Goal: Learn about a topic: Learn about a topic

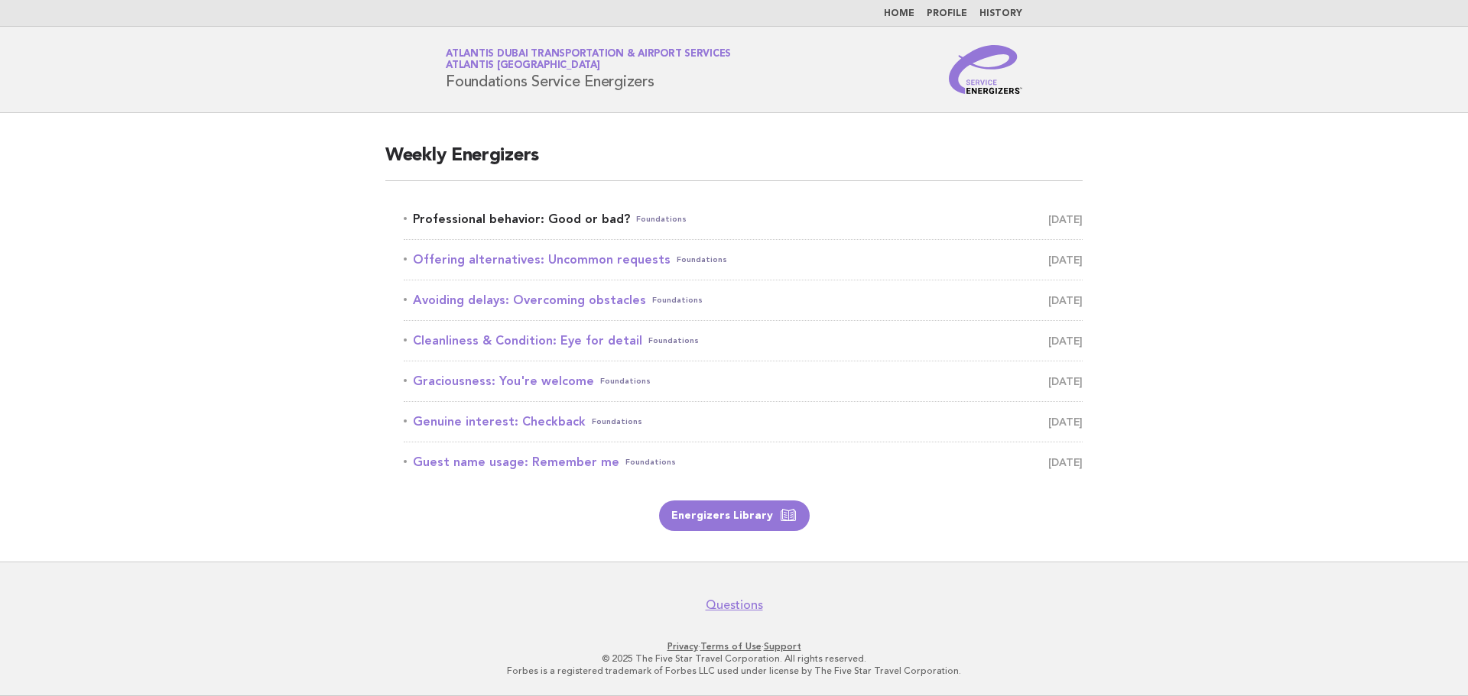
click at [540, 212] on link "Professional behavior: Good or bad? Foundations [DATE]" at bounding box center [743, 219] width 679 height 21
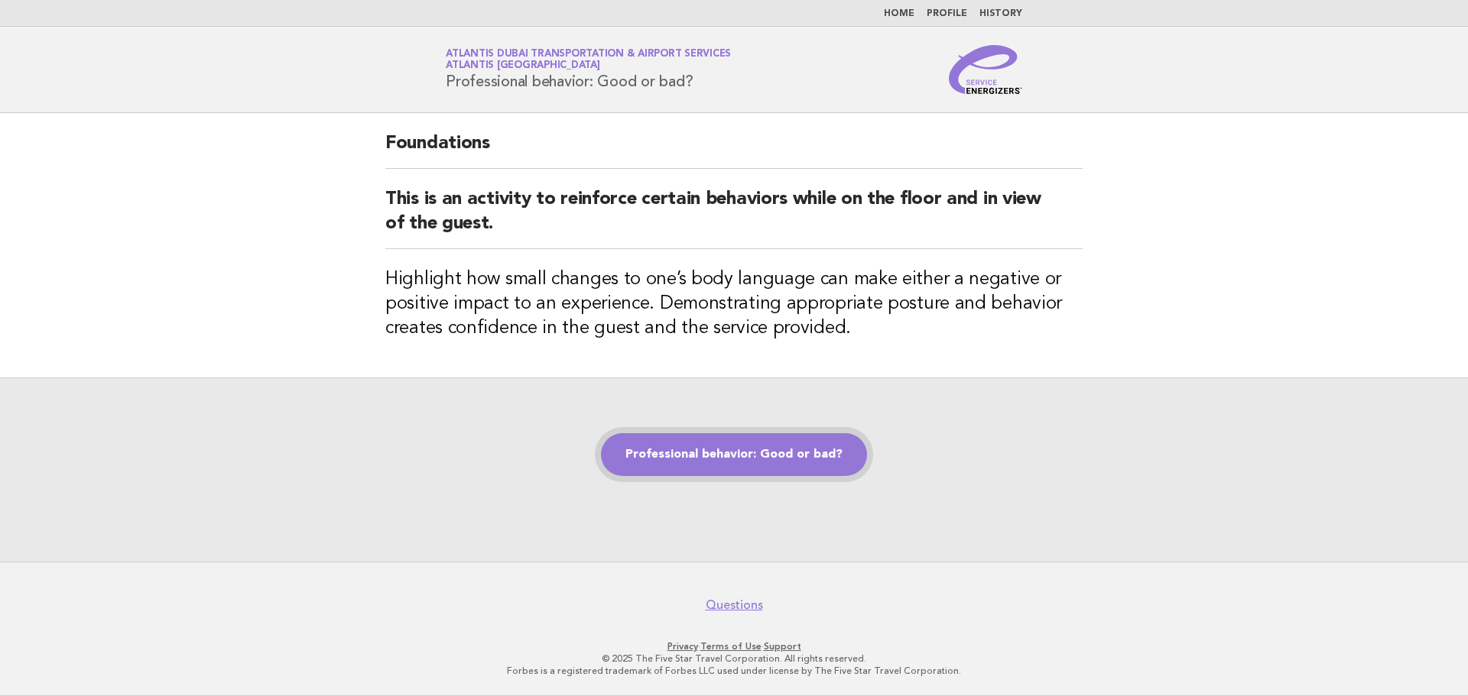
click at [759, 459] on link "Professional behavior: Good or bad?" at bounding box center [734, 454] width 266 height 43
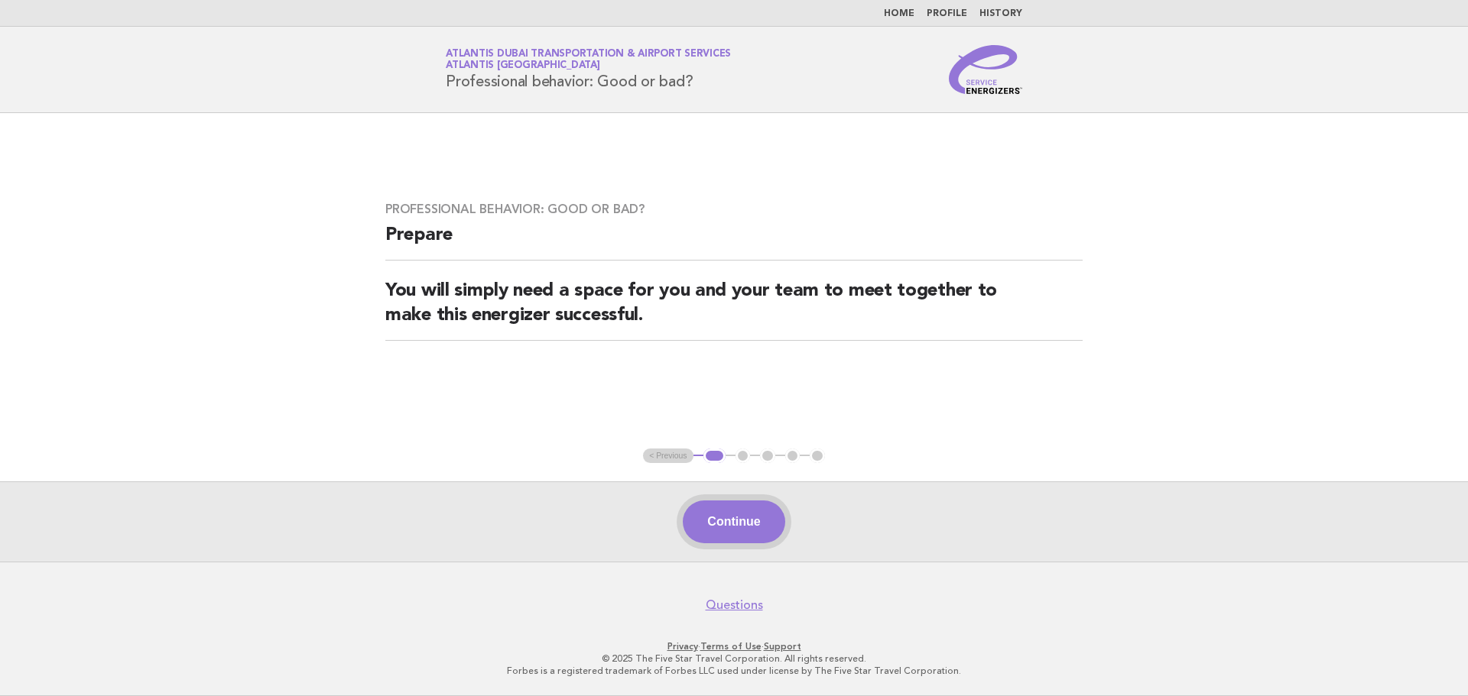
click at [738, 517] on button "Continue" at bounding box center [734, 522] width 102 height 43
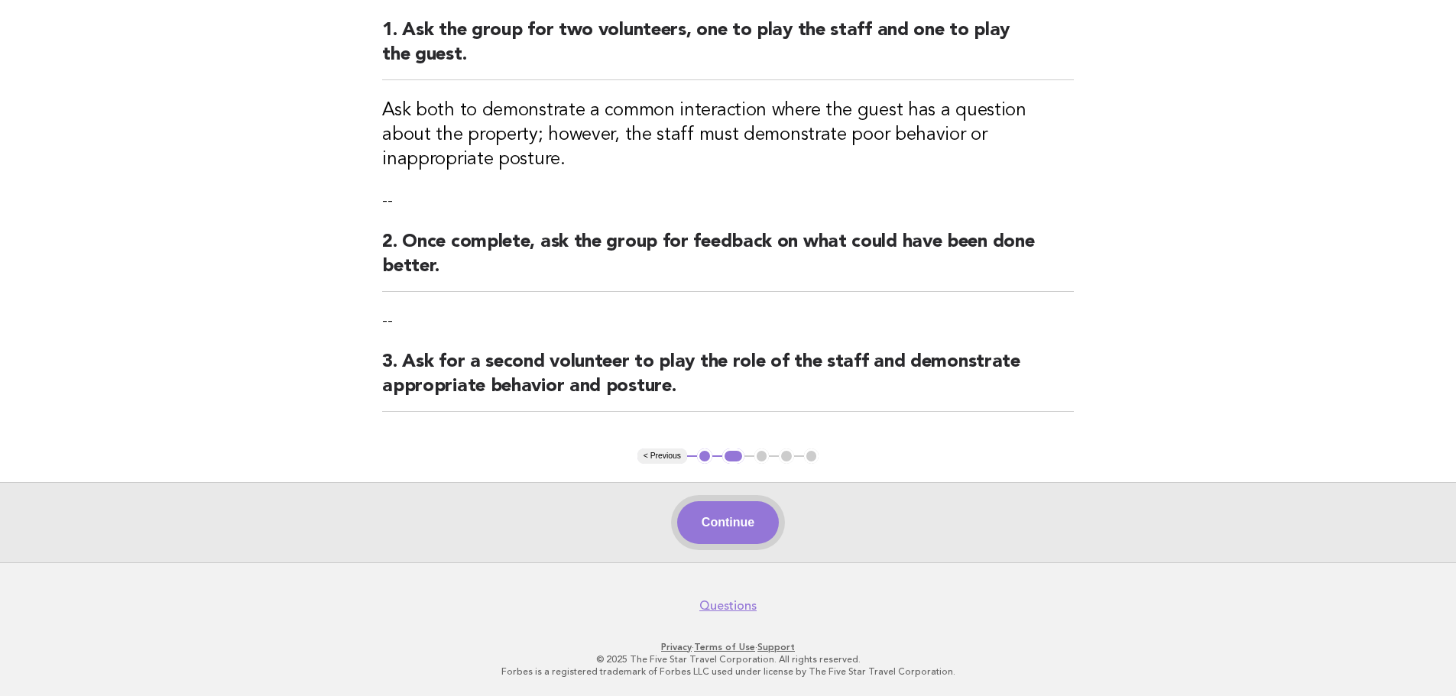
click at [710, 534] on button "Continue" at bounding box center [728, 522] width 102 height 43
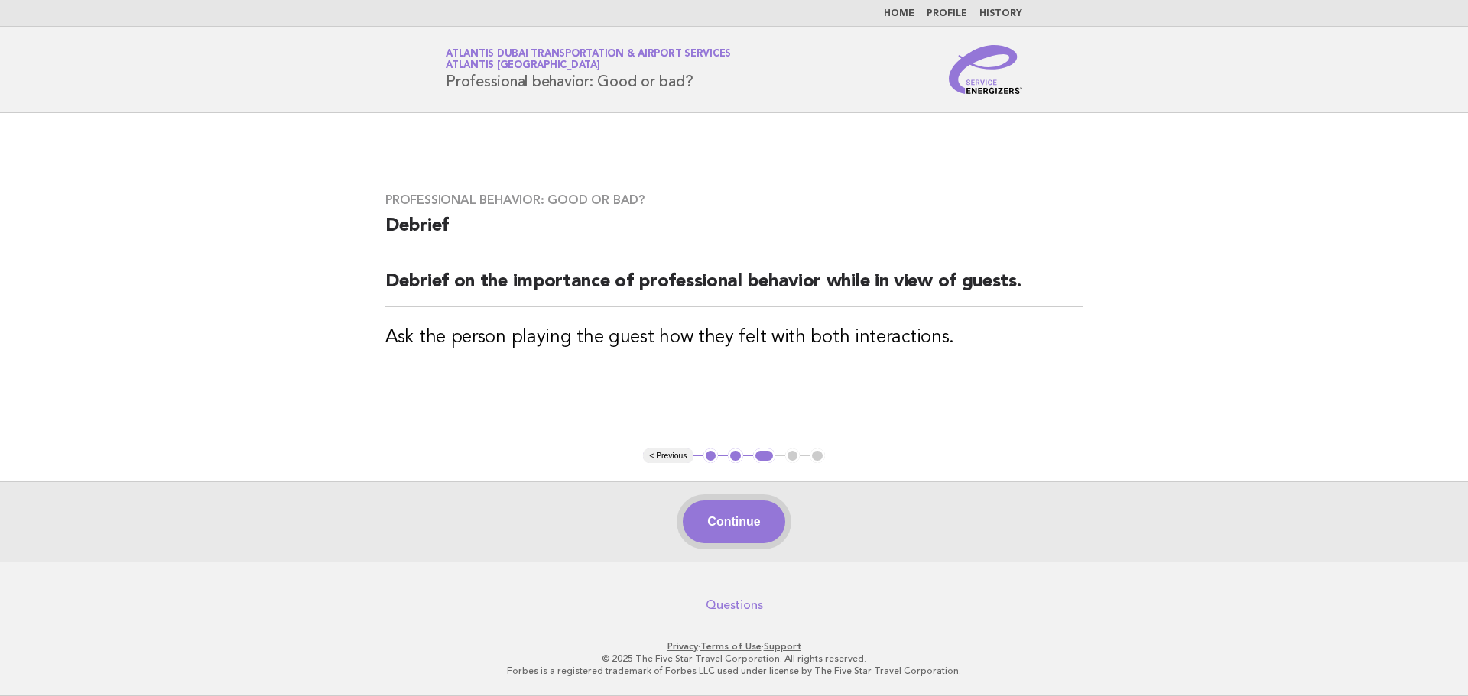
click at [723, 522] on button "Continue" at bounding box center [734, 522] width 102 height 43
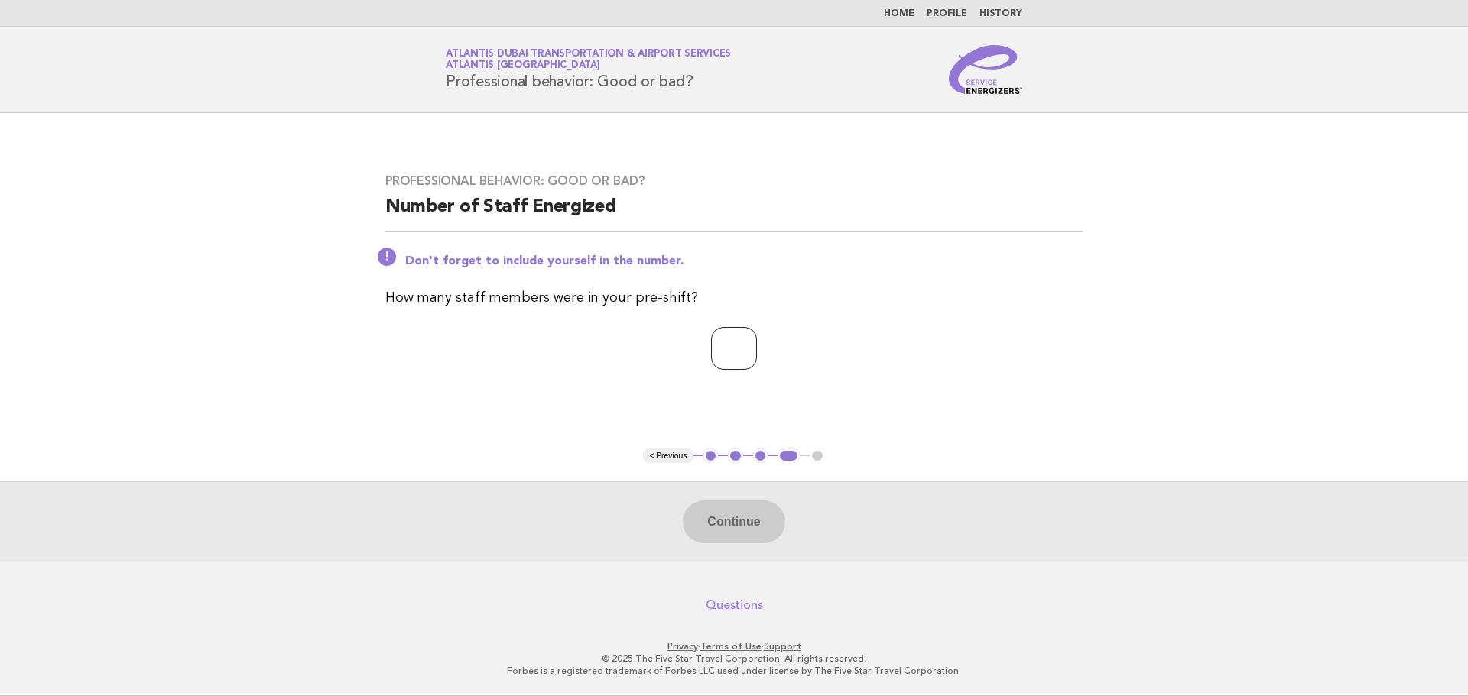
click at [734, 354] on input "number" at bounding box center [734, 348] width 46 height 43
type input "*"
click at [722, 530] on button "Continue" at bounding box center [734, 522] width 102 height 43
